Goal: Browse casually: Explore the website without a specific task or goal

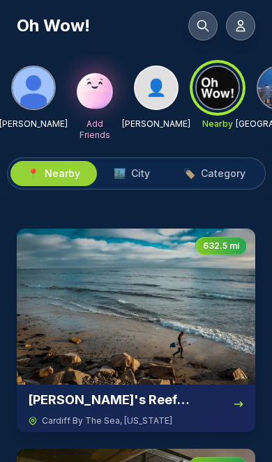
click at [152, 315] on img at bounding box center [136, 307] width 238 height 156
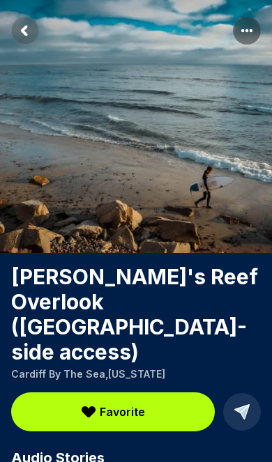
click at [29, 36] on rect "Return to previous page" at bounding box center [25, 31] width 28 height 28
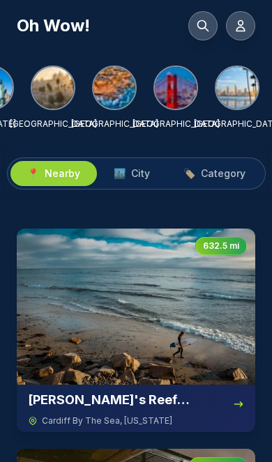
scroll to position [0, 347]
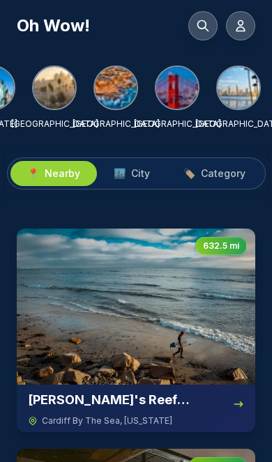
click at [241, 91] on img at bounding box center [238, 88] width 42 height 42
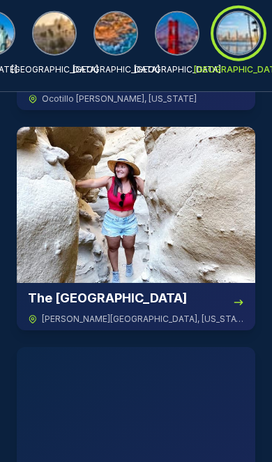
scroll to position [1625, 0]
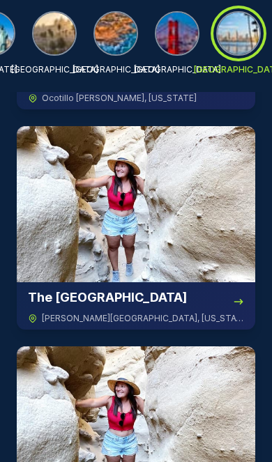
click at [127, 247] on img at bounding box center [136, 204] width 238 height 156
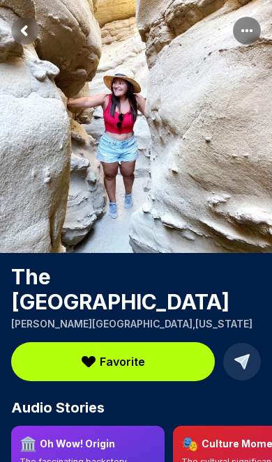
click at [29, 276] on h1 "The [GEOGRAPHIC_DATA]" at bounding box center [136, 289] width 250 height 50
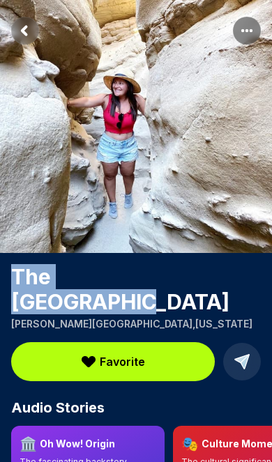
copy h1 "The [GEOGRAPHIC_DATA]"
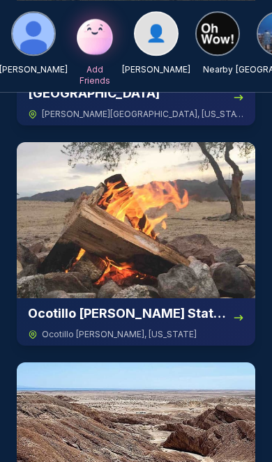
scroll to position [1168, 0]
